Goal: Task Accomplishment & Management: Use online tool/utility

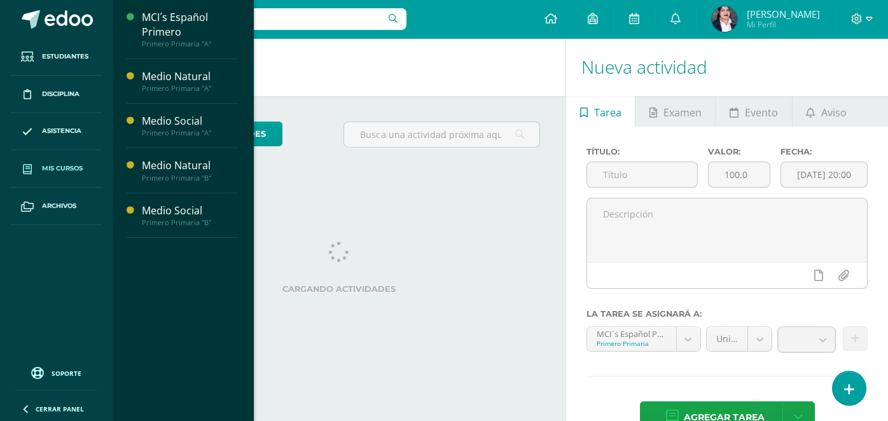
click at [52, 165] on span "Mis cursos" at bounding box center [62, 168] width 41 height 10
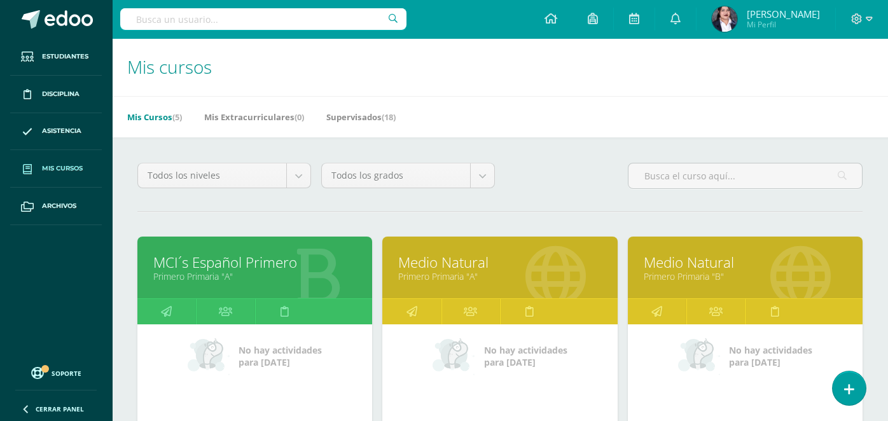
click at [498, 271] on link "Primero Primaria "A"" at bounding box center [499, 276] width 203 height 12
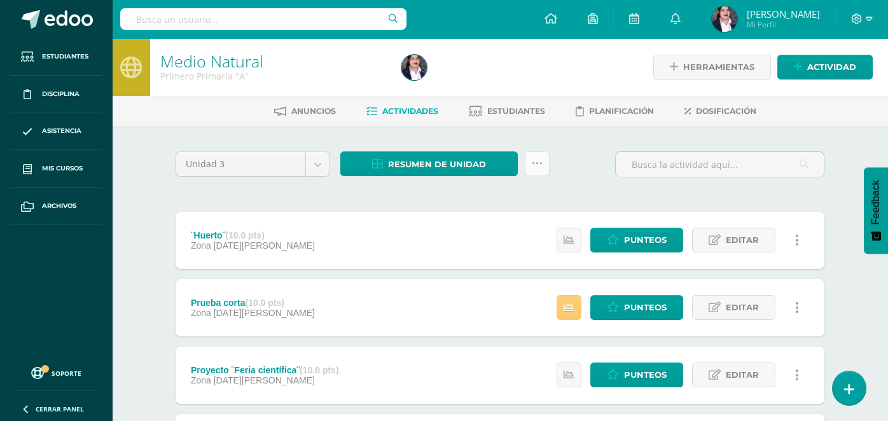
click at [543, 163] on link at bounding box center [537, 163] width 25 height 25
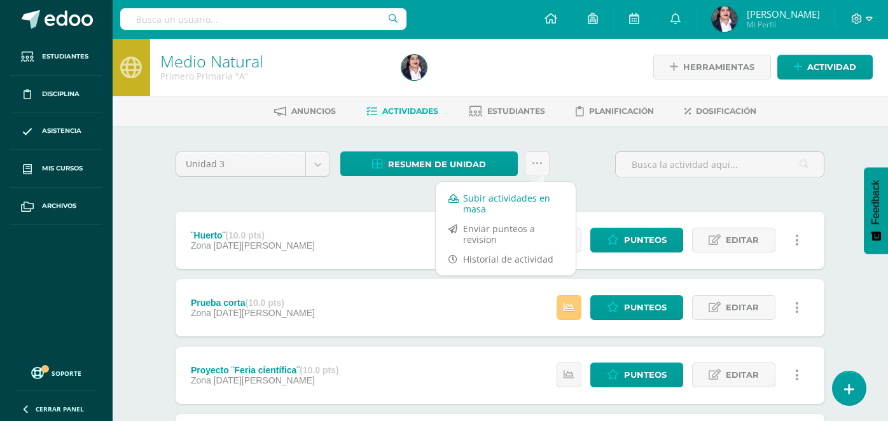
click at [517, 194] on link "Subir actividades en masa" at bounding box center [506, 203] width 140 height 31
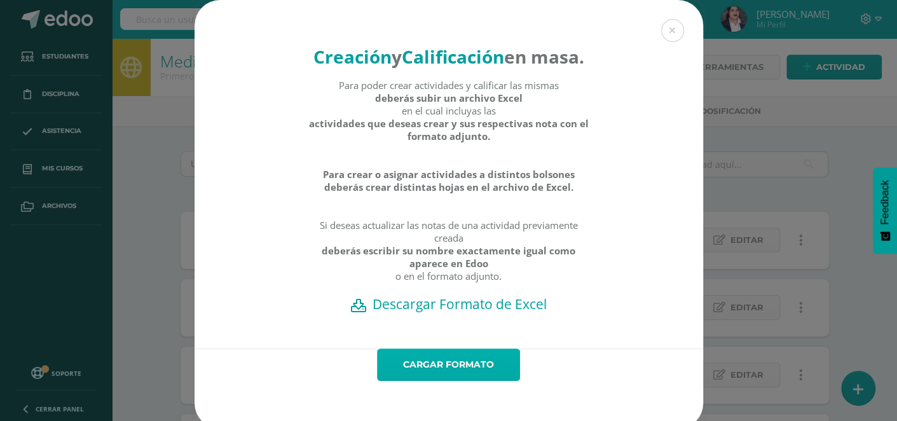
click at [446, 381] on link "Cargar formato" at bounding box center [448, 364] width 143 height 32
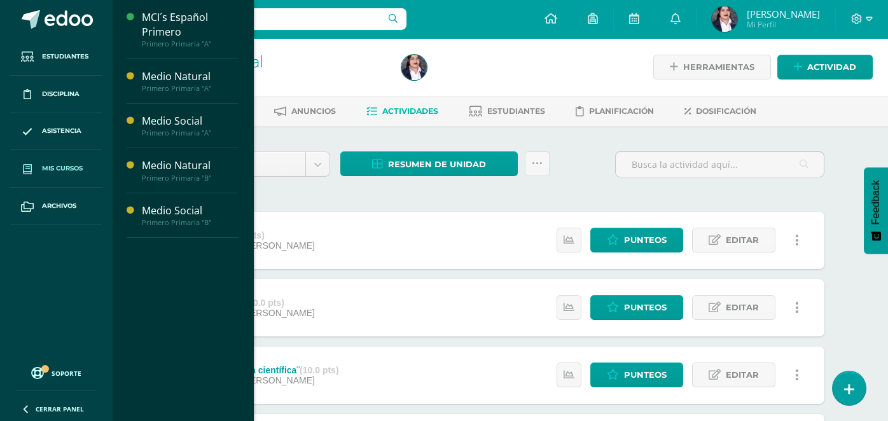
click at [79, 168] on span "Mis cursos" at bounding box center [62, 168] width 41 height 10
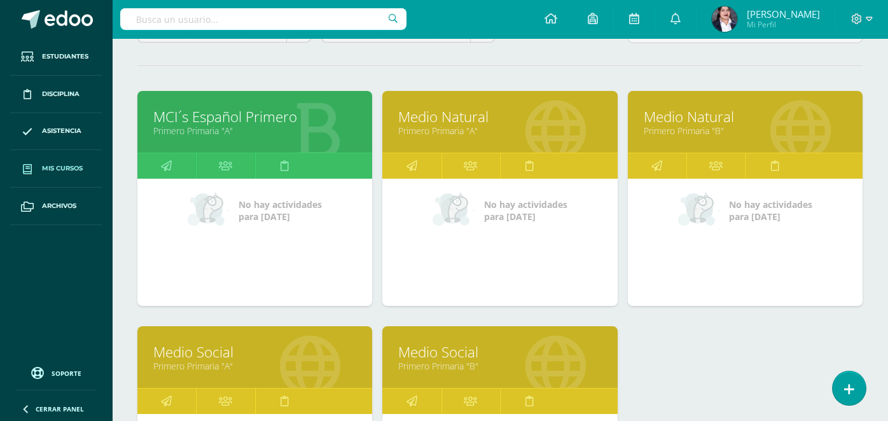
scroll to position [152, 0]
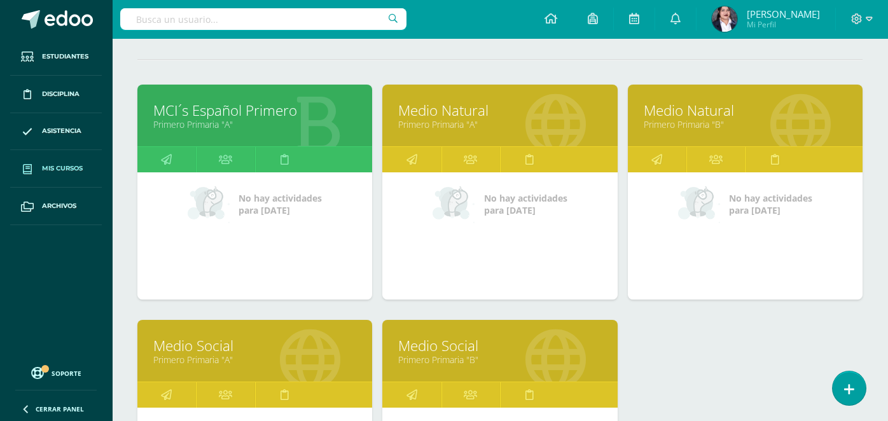
click at [691, 116] on link "Medio Natural" at bounding box center [744, 110] width 203 height 20
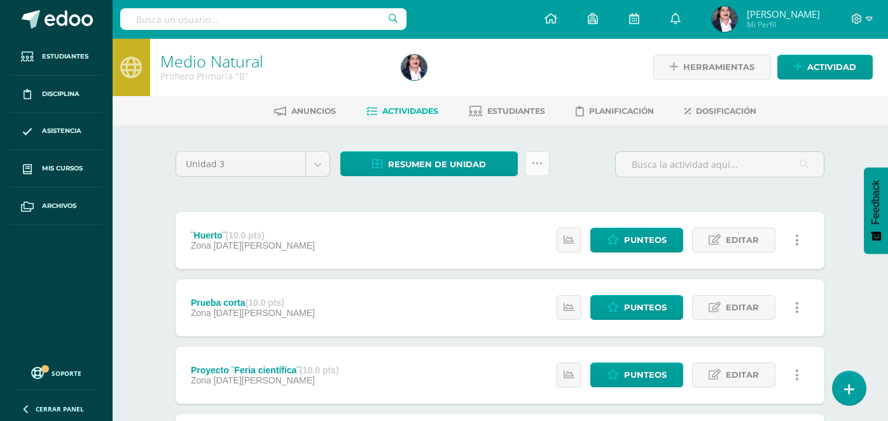
click at [532, 158] on icon at bounding box center [537, 163] width 11 height 11
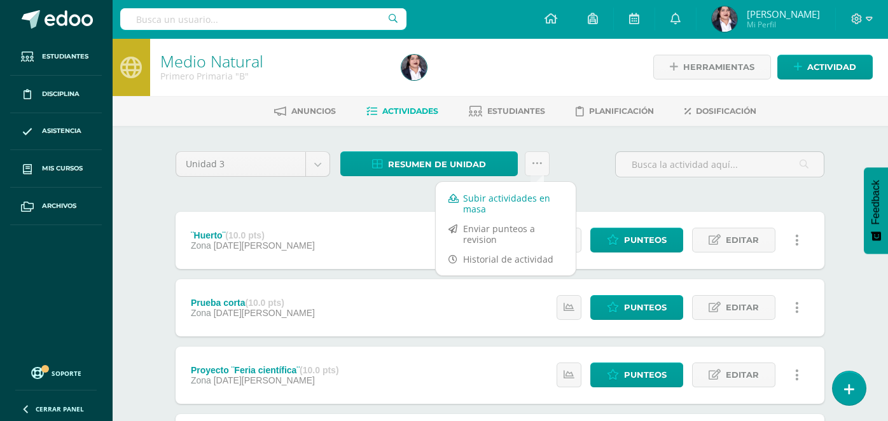
click at [491, 190] on link "Subir actividades en masa" at bounding box center [506, 203] width 140 height 31
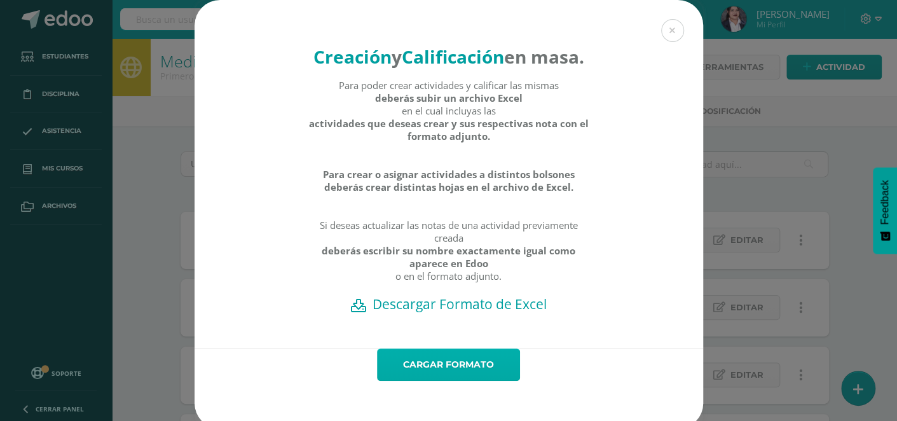
click at [420, 381] on link "Cargar formato" at bounding box center [448, 364] width 143 height 32
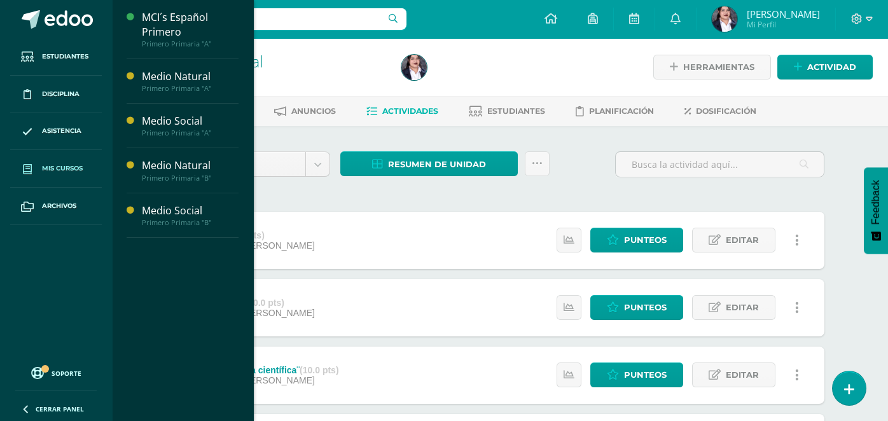
click at [68, 162] on link "Mis cursos" at bounding box center [56, 169] width 92 height 38
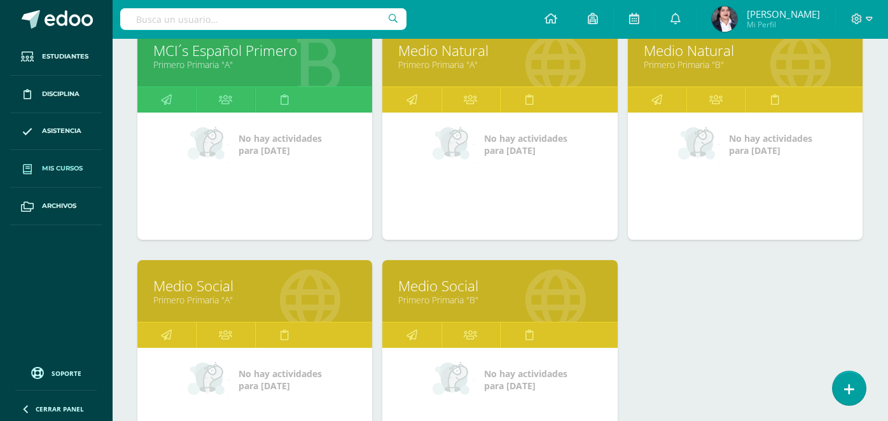
scroll to position [223, 0]
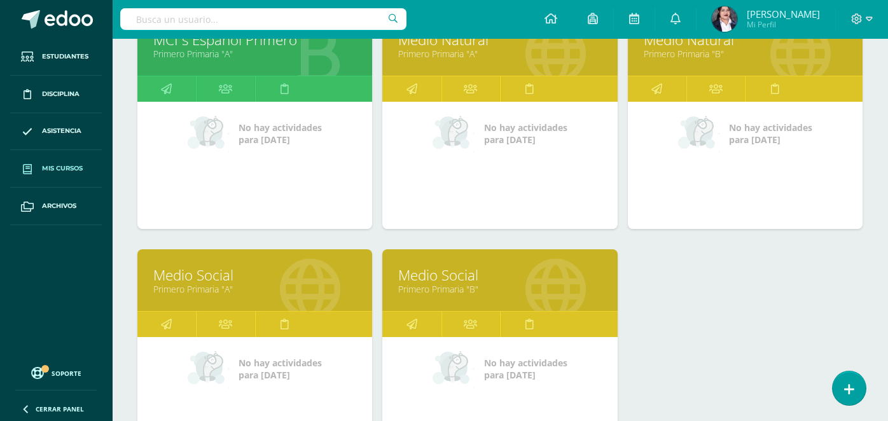
click at [291, 284] on link "Primero Primaria "A"" at bounding box center [254, 289] width 203 height 12
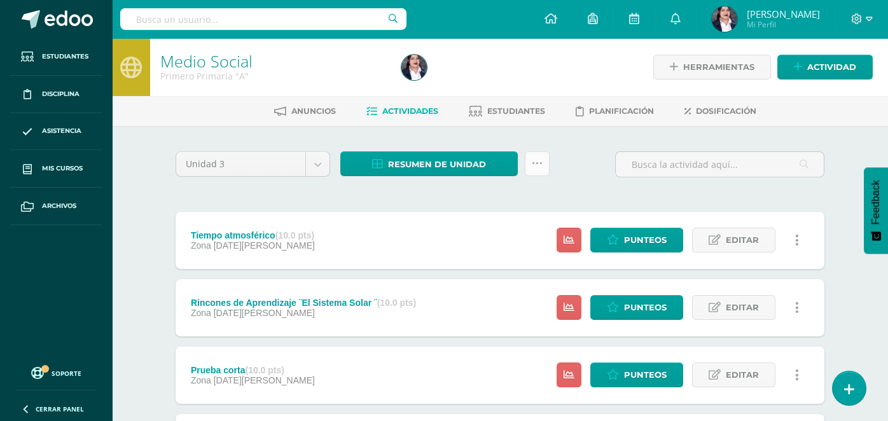
click at [540, 158] on icon at bounding box center [537, 163] width 11 height 11
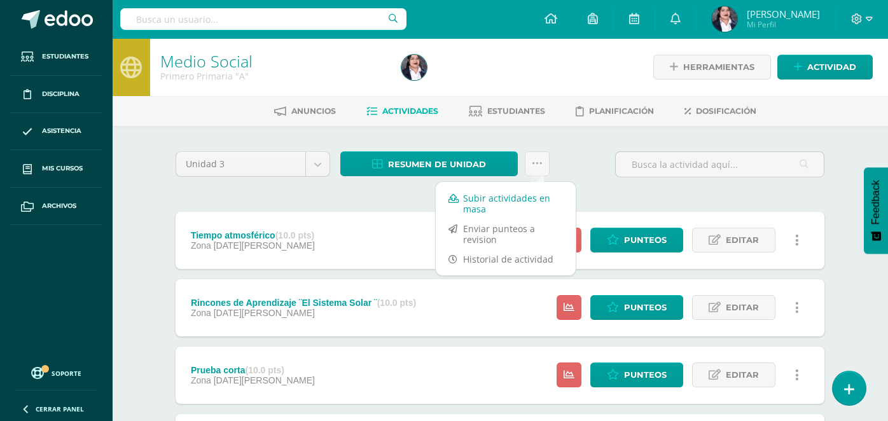
click at [512, 189] on link "Subir actividades en masa" at bounding box center [506, 203] width 140 height 31
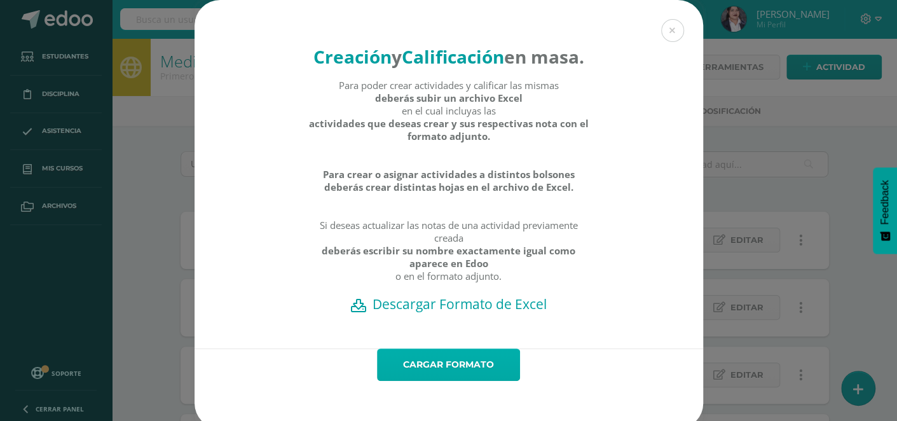
click at [420, 381] on link "Cargar formato" at bounding box center [448, 364] width 143 height 32
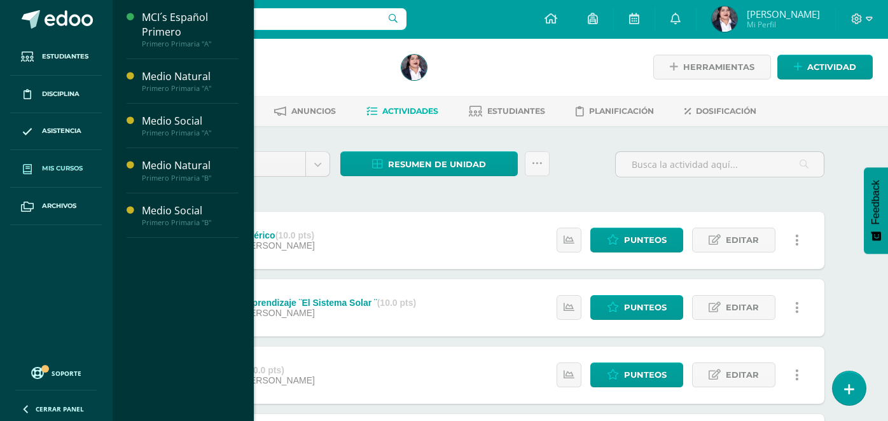
click at [52, 170] on span "Mis cursos" at bounding box center [62, 168] width 41 height 10
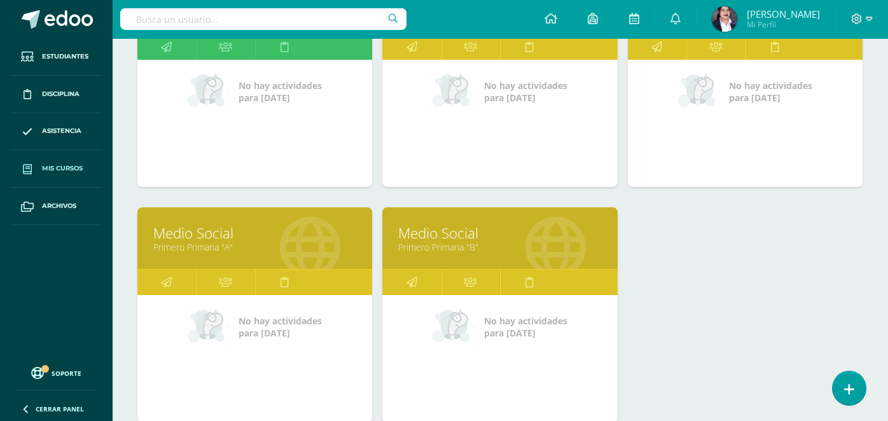
scroll to position [266, 0]
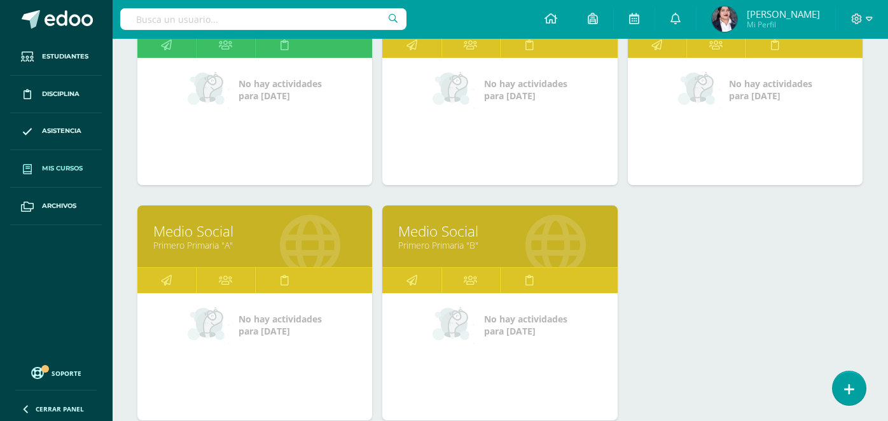
click at [552, 233] on link "Medio Social" at bounding box center [499, 231] width 203 height 20
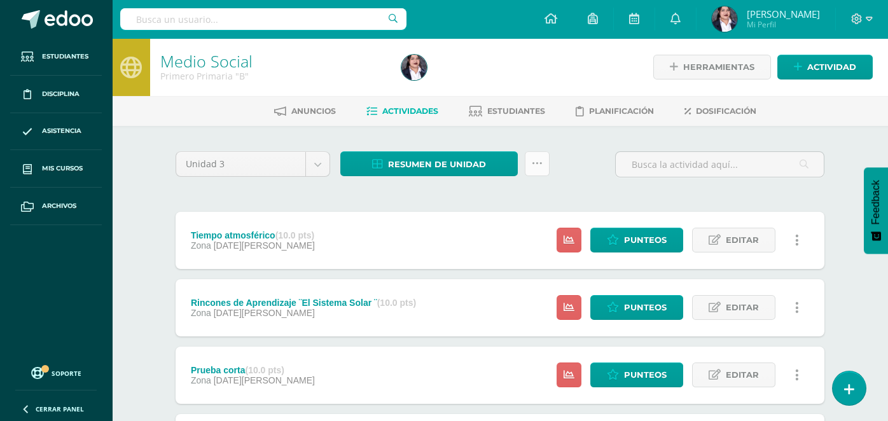
click at [540, 167] on icon at bounding box center [537, 163] width 11 height 11
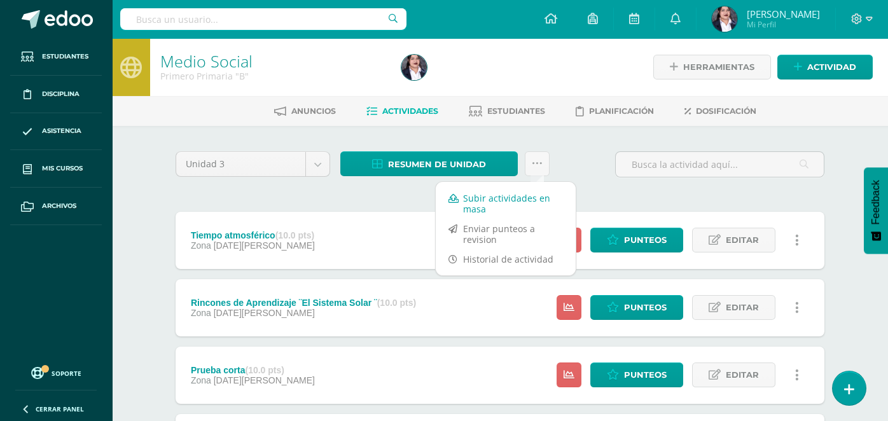
click at [519, 196] on link "Subir actividades en masa" at bounding box center [506, 203] width 140 height 31
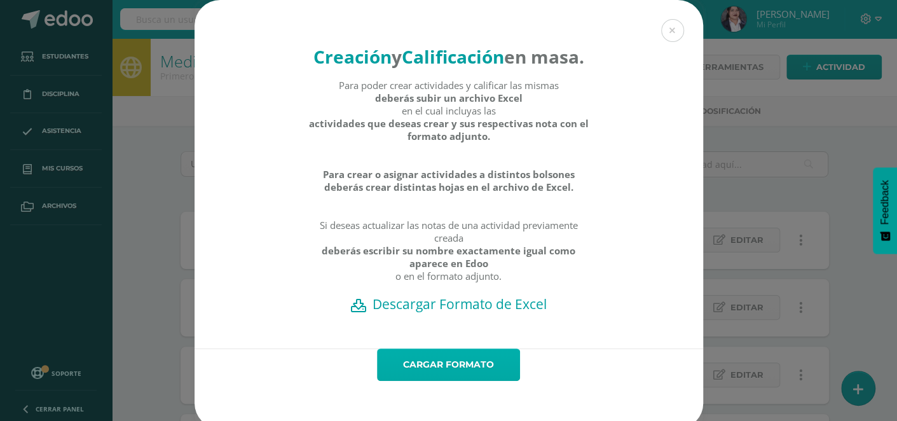
click at [439, 381] on link "Cargar formato" at bounding box center [448, 364] width 143 height 32
